Goal: Task Accomplishment & Management: Manage account settings

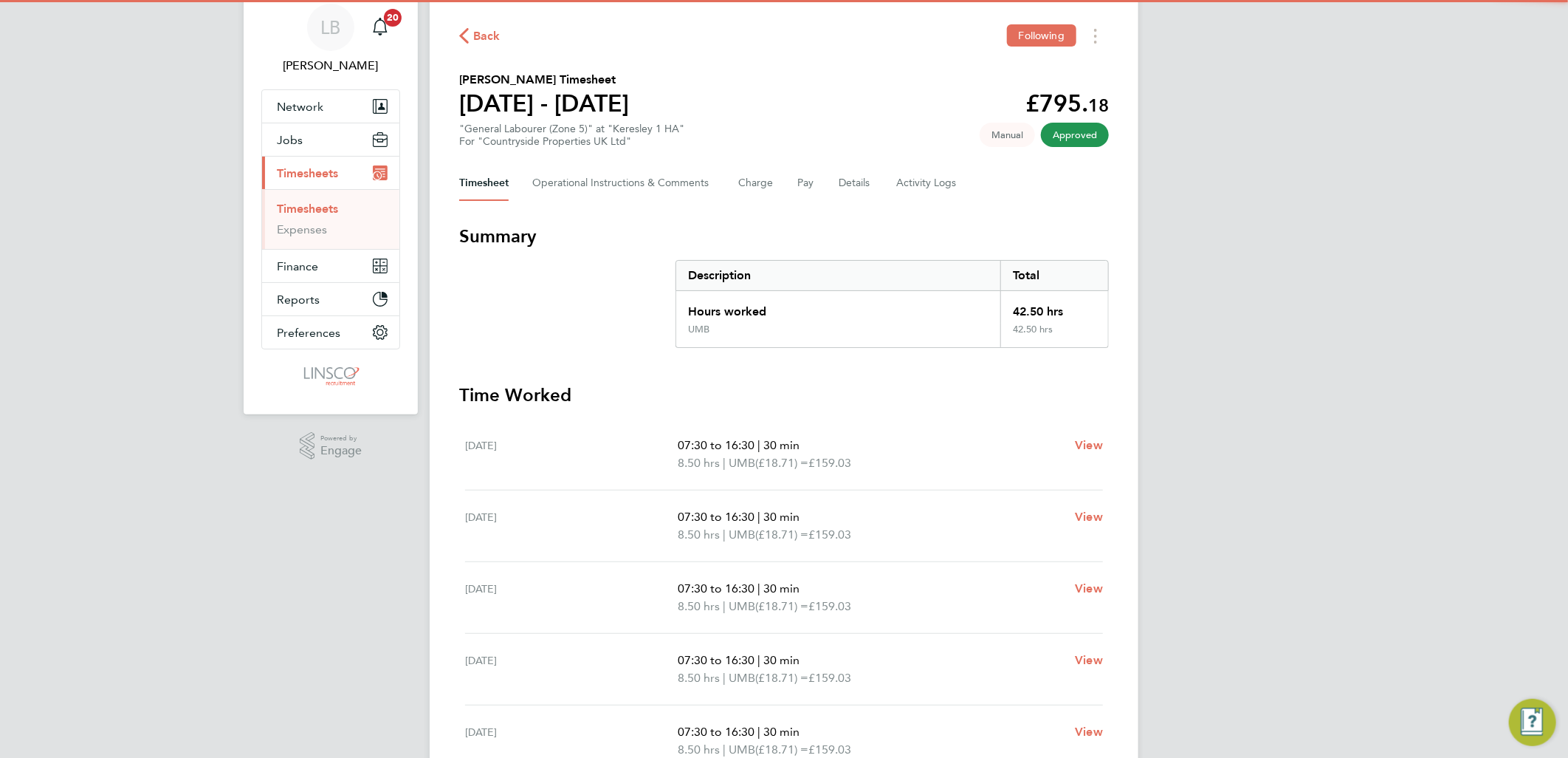
scroll to position [82, 0]
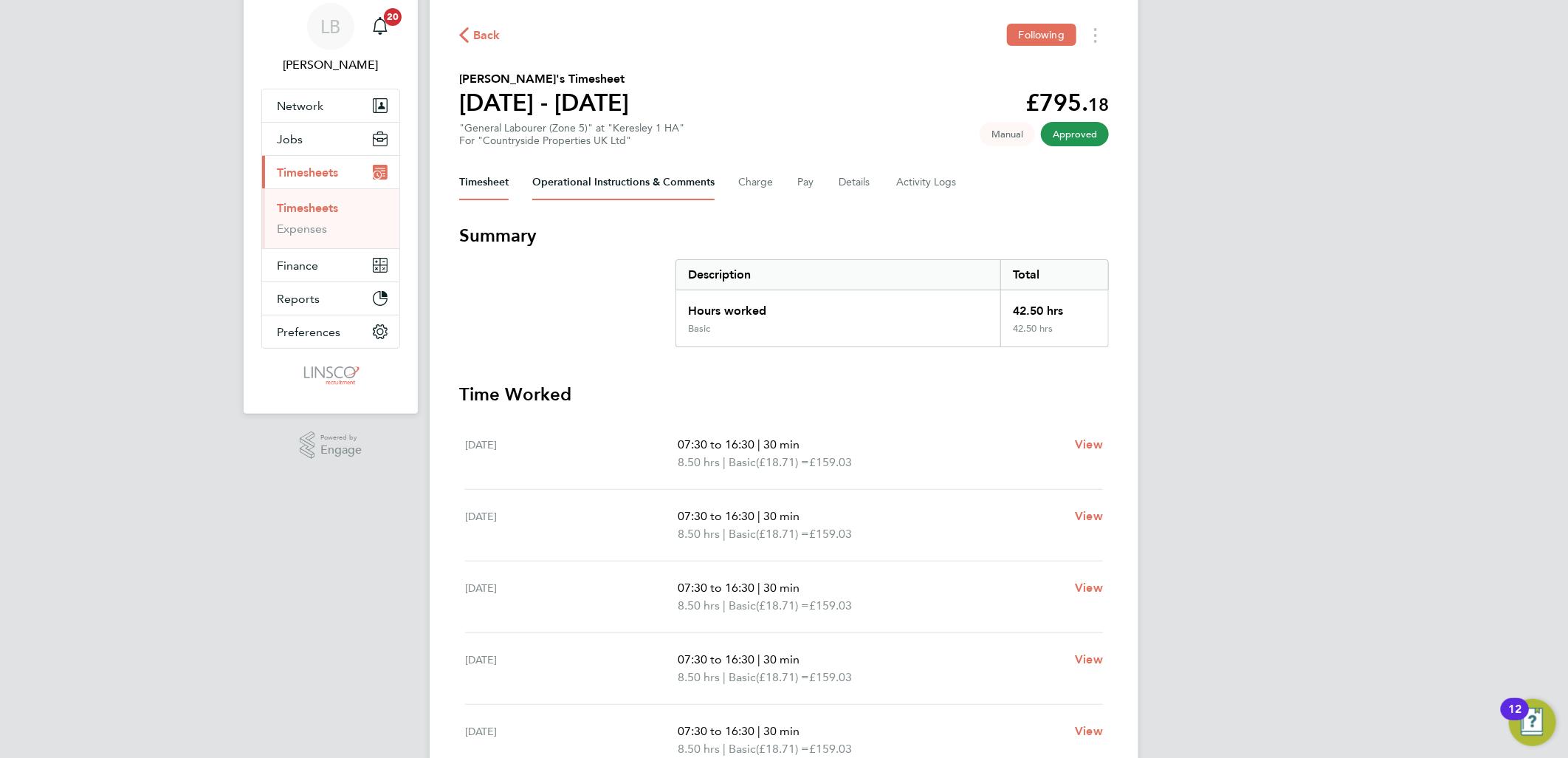
scroll to position [82, 0]
